Goal: Information Seeking & Learning: Find specific fact

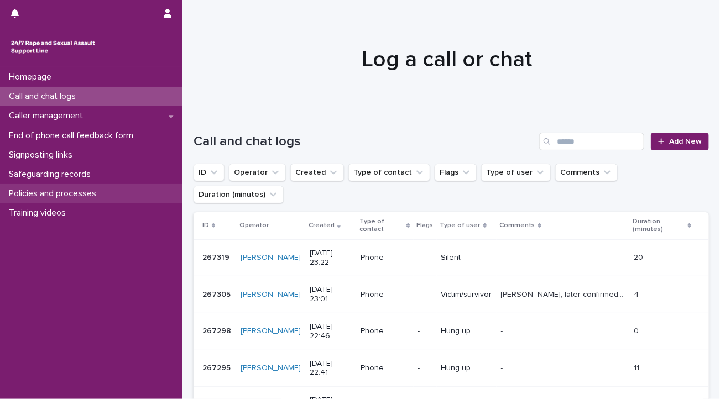
click at [103, 186] on div "Policies and processes" at bounding box center [91, 193] width 182 height 19
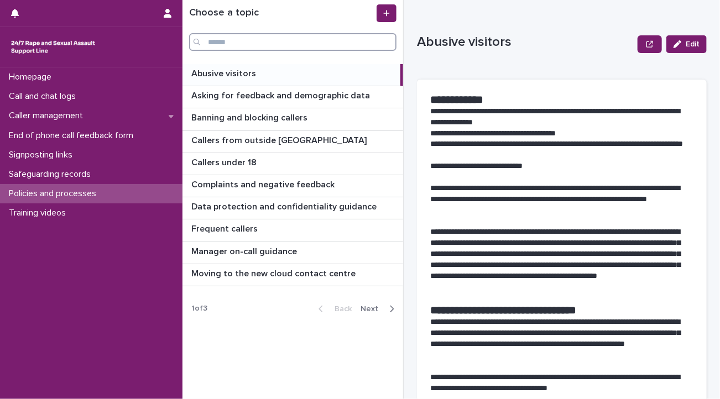
click at [226, 43] on input "Search" at bounding box center [292, 42] width 207 height 18
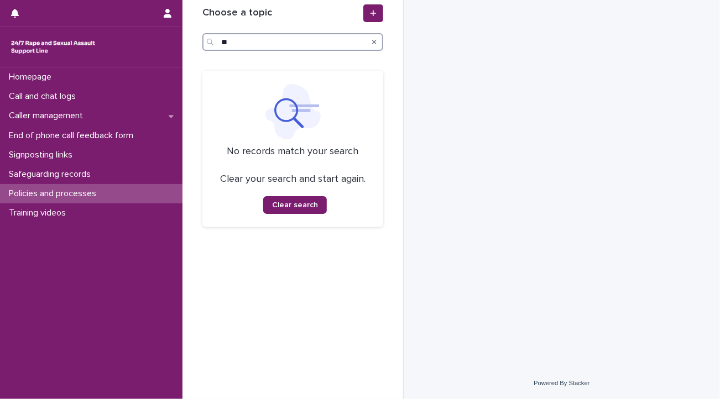
type input "*"
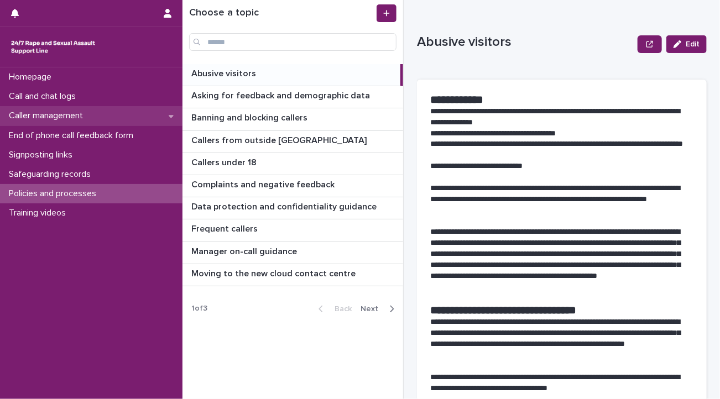
click at [82, 116] on p "Caller management" at bounding box center [47, 116] width 87 height 11
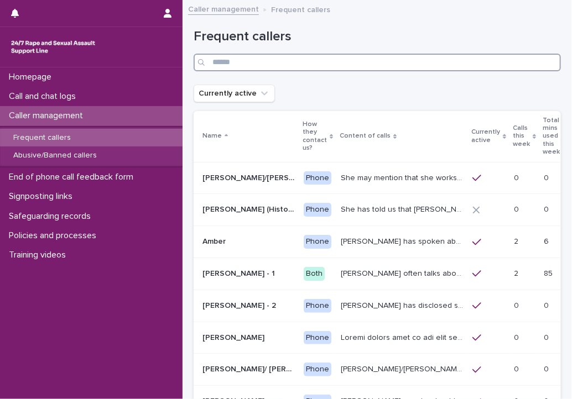
click at [263, 60] on input "Search" at bounding box center [377, 63] width 367 height 18
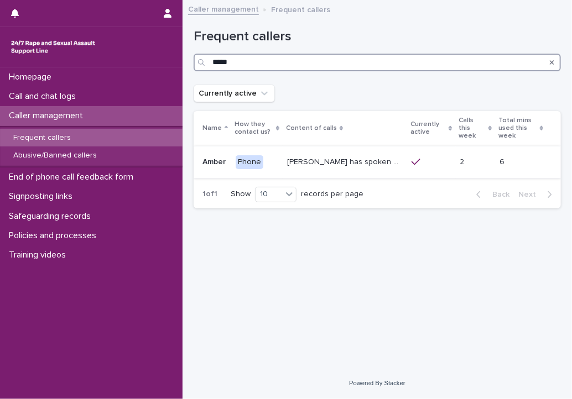
type input "*****"
click at [300, 162] on p "[PERSON_NAME] has spoken about multiple experiences of [MEDICAL_DATA]. [PERSON_…" at bounding box center [346, 161] width 118 height 12
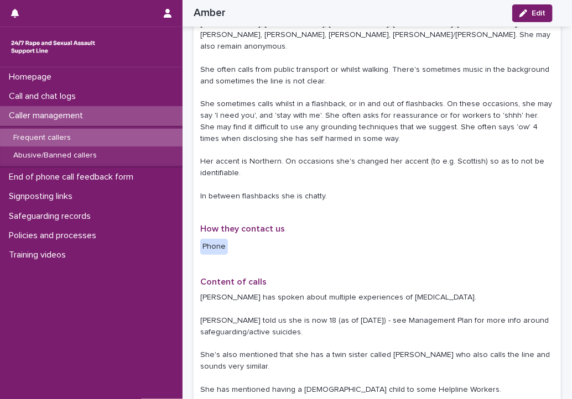
scroll to position [155, 0]
